Goal: Find specific page/section: Find specific page/section

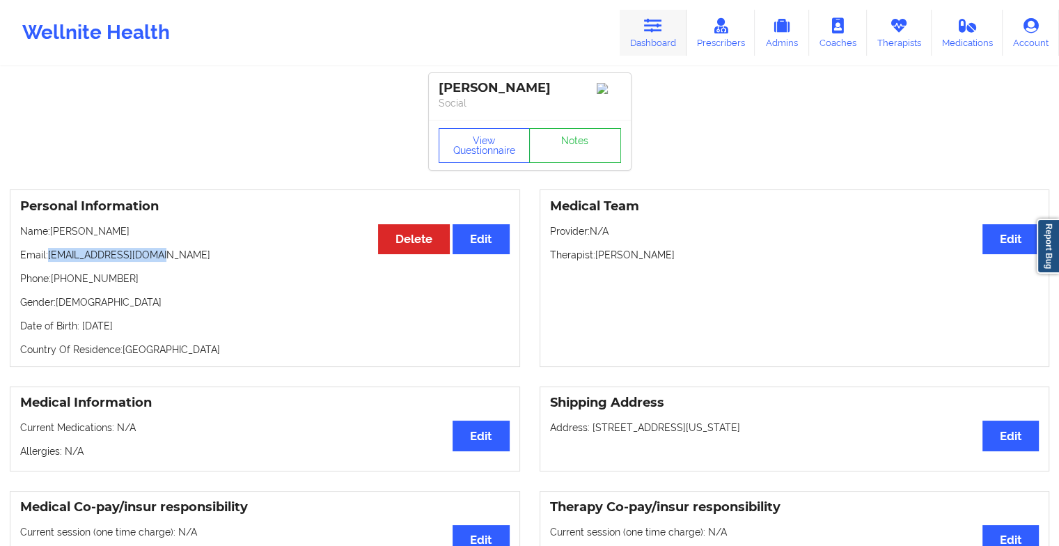
click at [653, 14] on link "Dashboard" at bounding box center [653, 33] width 67 height 46
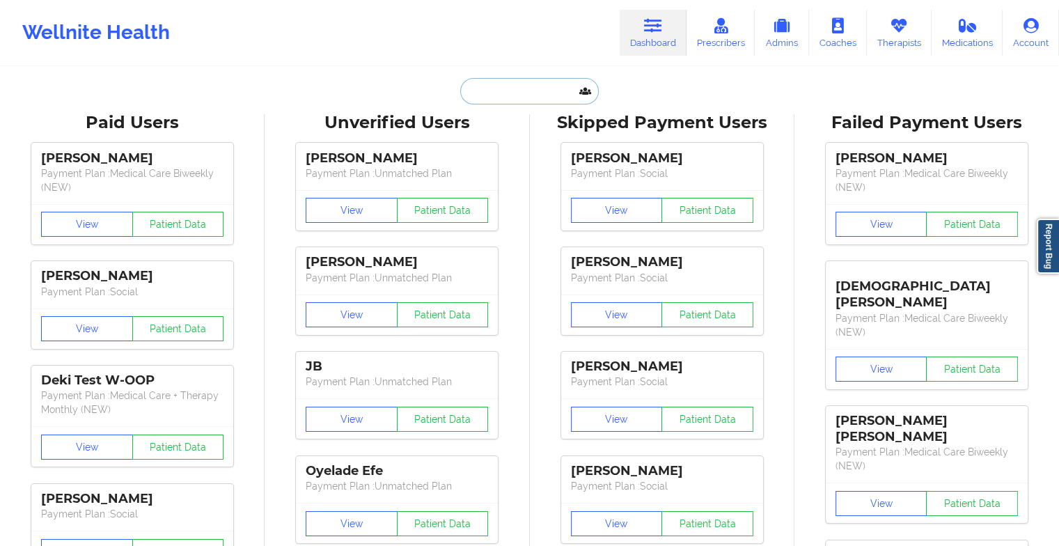
click at [497, 100] on input "text" at bounding box center [529, 91] width 138 height 26
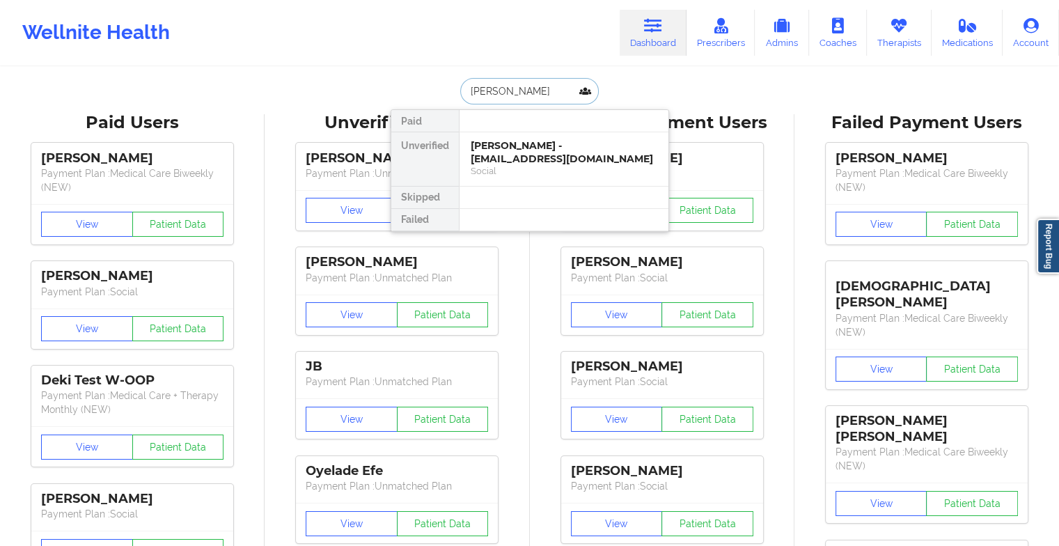
type input "[PERSON_NAME]"
click at [528, 160] on div "[PERSON_NAME] - [PERSON_NAME][EMAIL_ADDRESS][DOMAIN_NAME]" at bounding box center [564, 152] width 187 height 26
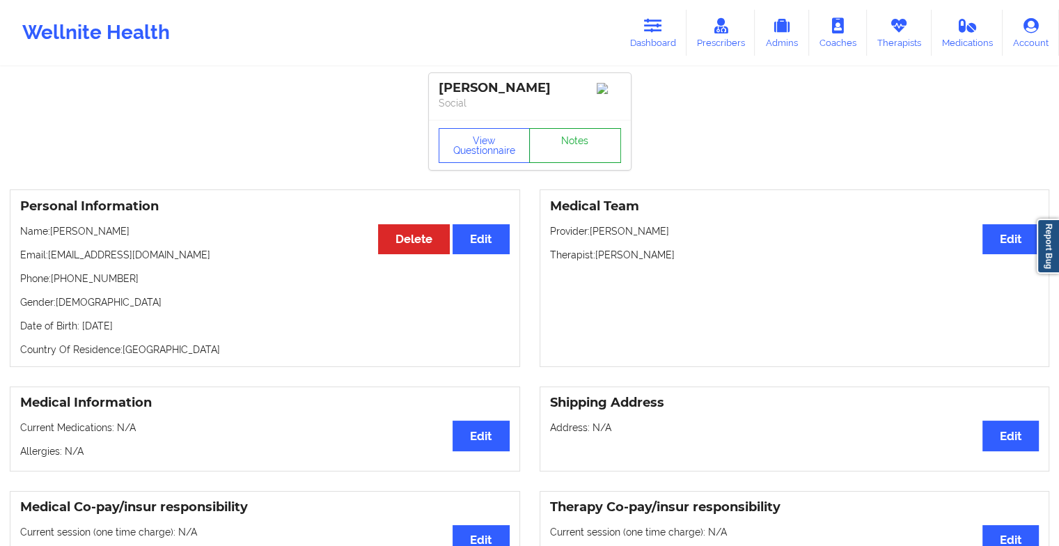
click at [553, 163] on link "Notes" at bounding box center [575, 145] width 92 height 35
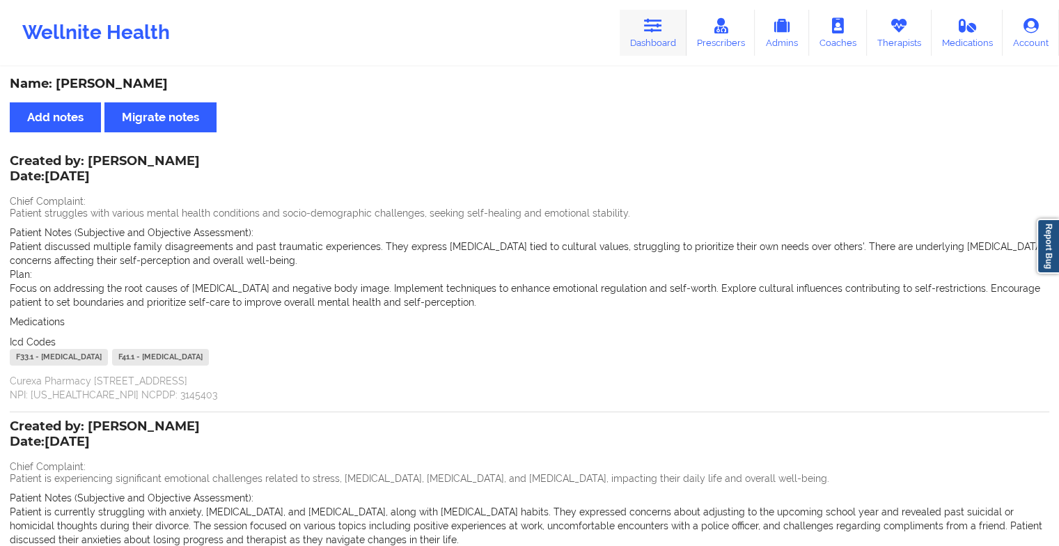
click at [649, 28] on icon at bounding box center [653, 25] width 18 height 15
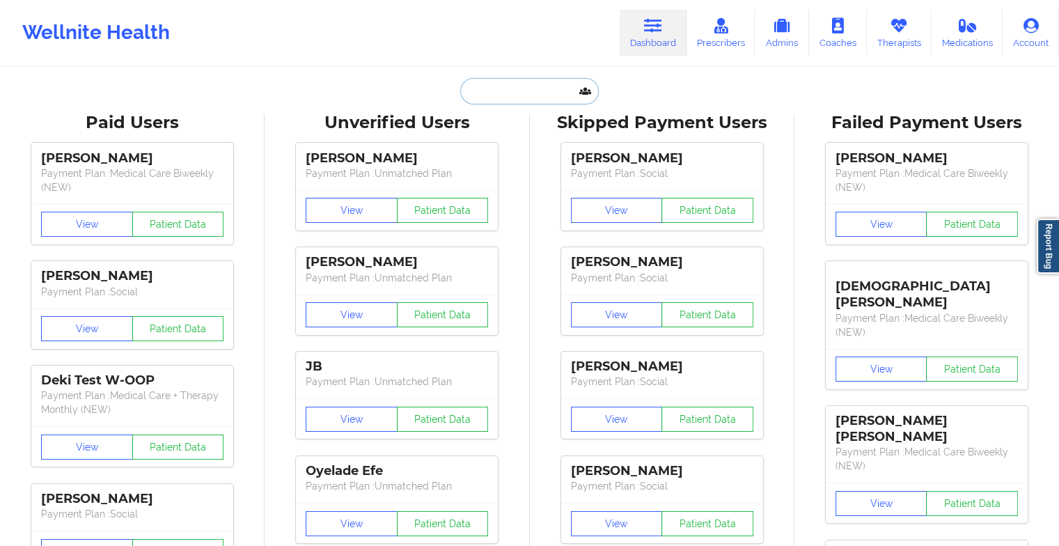
click at [506, 87] on input "text" at bounding box center [529, 91] width 138 height 26
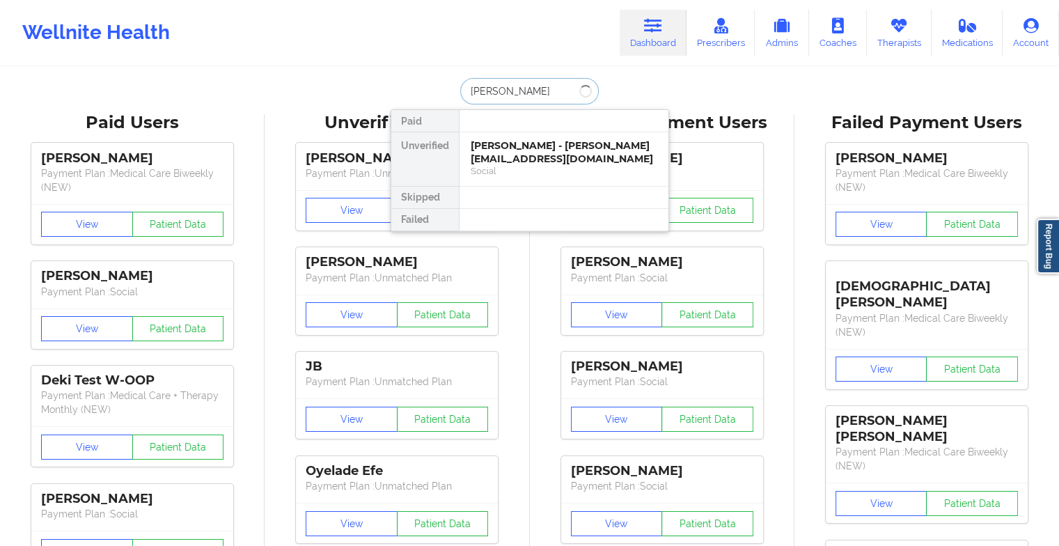
type input "[PERSON_NAME]"
click at [511, 152] on div "[PERSON_NAME] - [EMAIL_ADDRESS][DOMAIN_NAME]" at bounding box center [564, 152] width 187 height 26
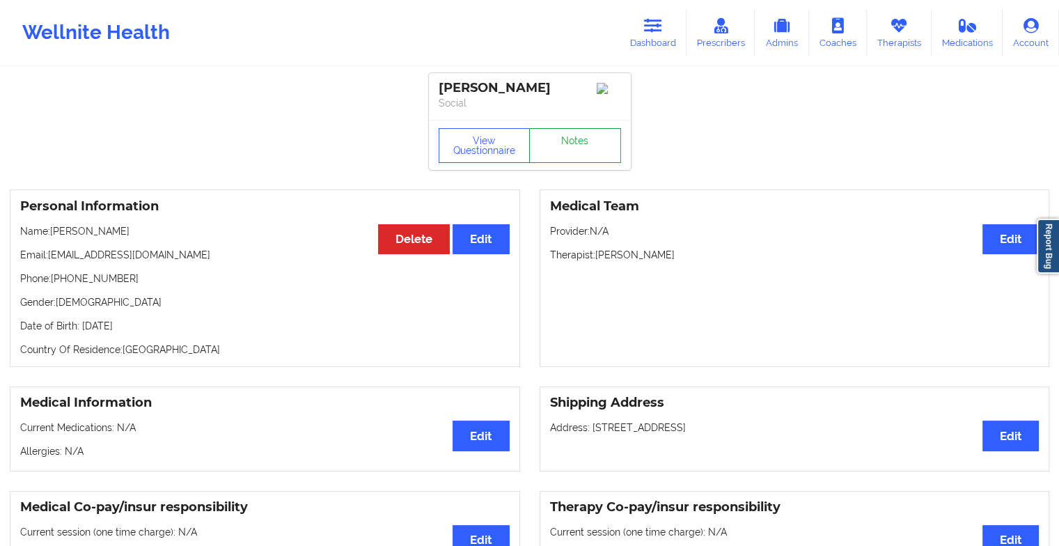
click at [588, 140] on link "Notes" at bounding box center [575, 145] width 92 height 35
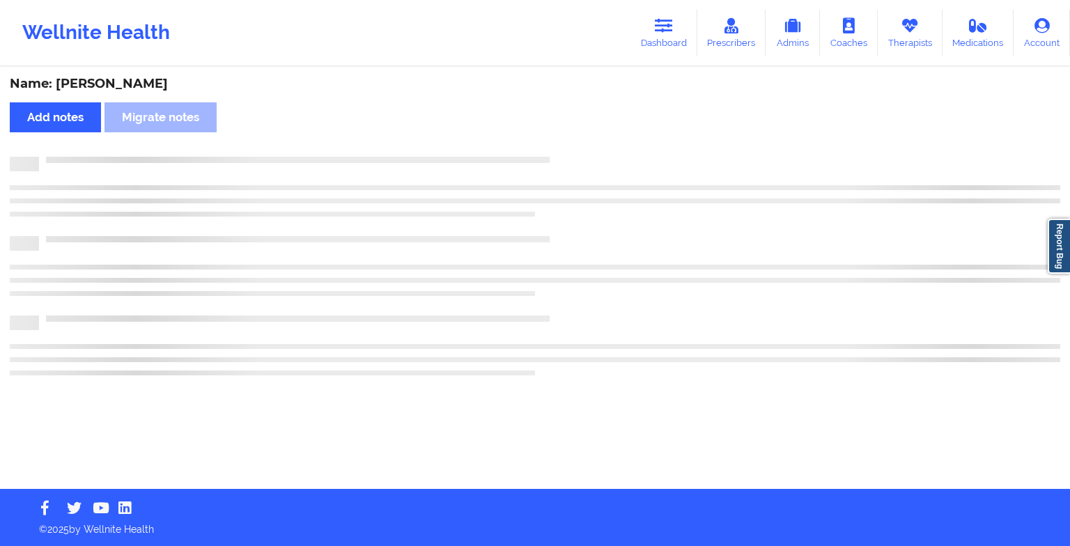
click at [588, 140] on div "Name: [PERSON_NAME] Add notes Migrate notes" at bounding box center [535, 278] width 1070 height 421
